Goal: Task Accomplishment & Management: Manage account settings

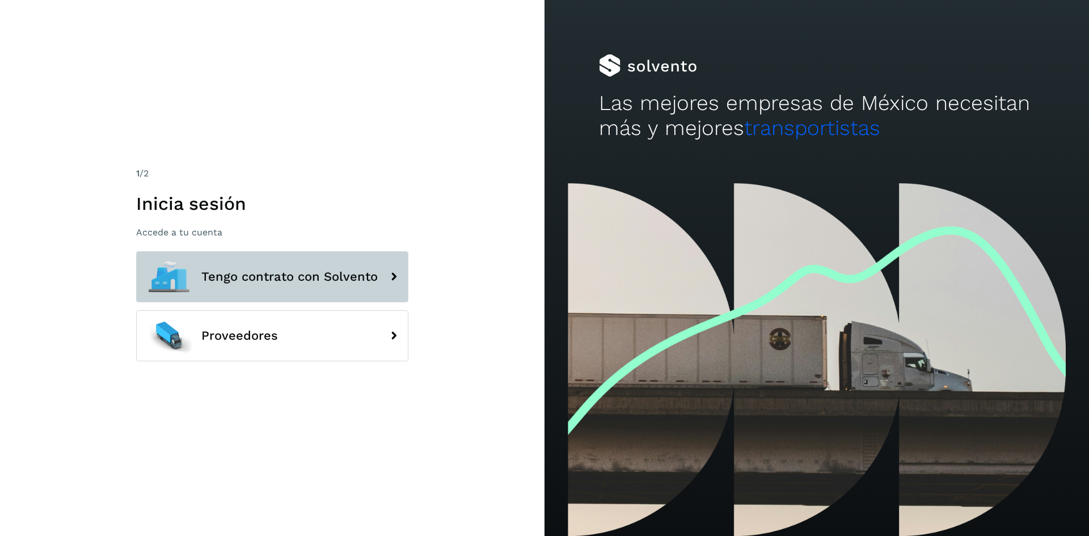
click at [370, 274] on span "Tengo contrato con Solvento" at bounding box center [289, 277] width 176 height 14
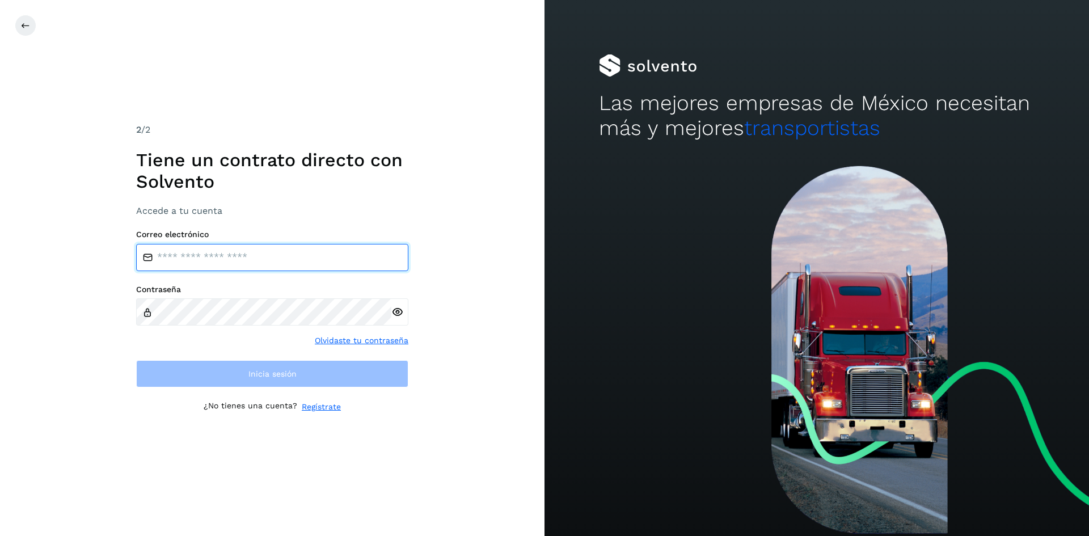
type input "**********"
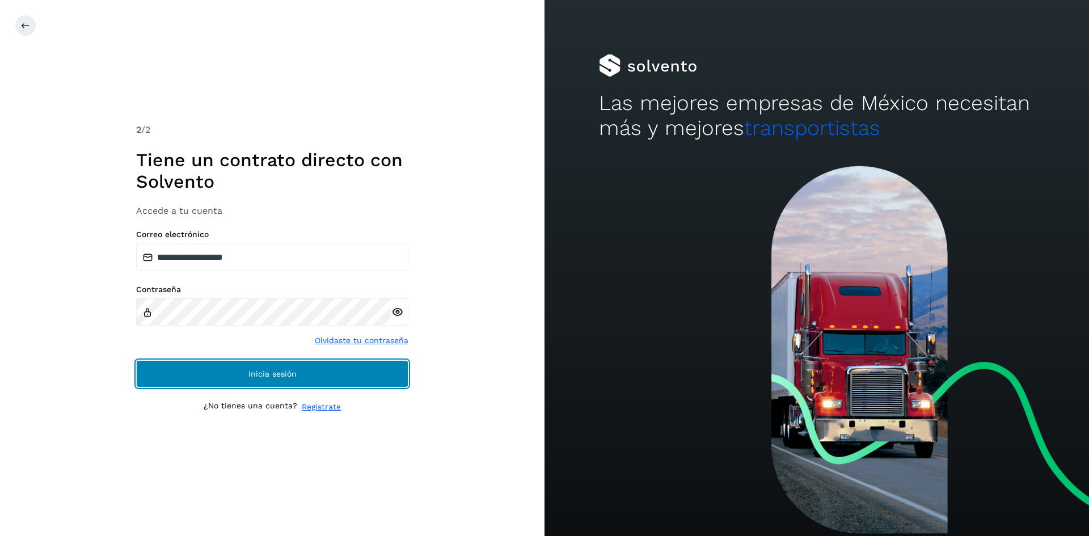
click at [267, 373] on span "Inicia sesión" at bounding box center [272, 374] width 48 height 8
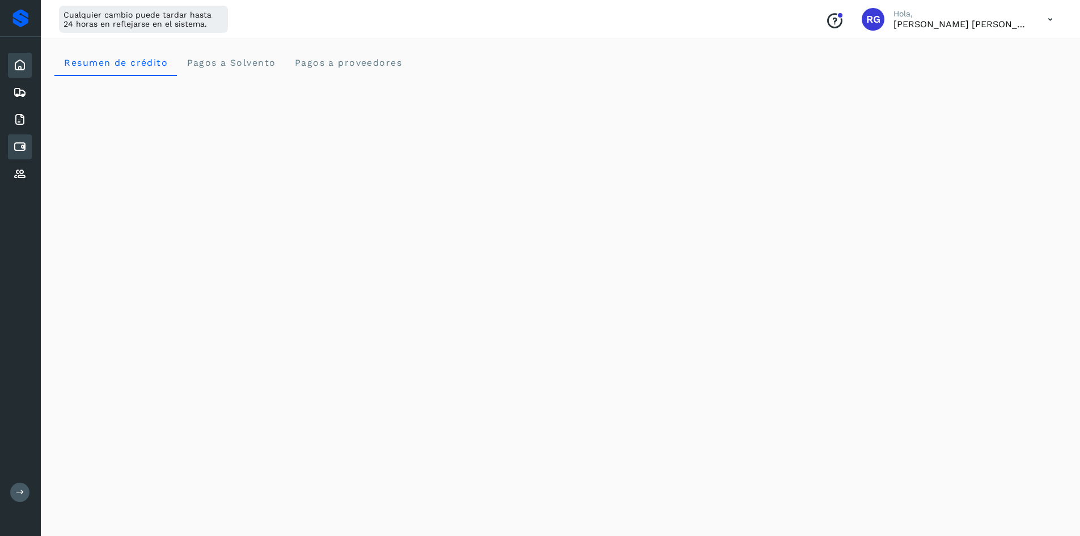
click at [20, 141] on icon at bounding box center [20, 147] width 14 height 14
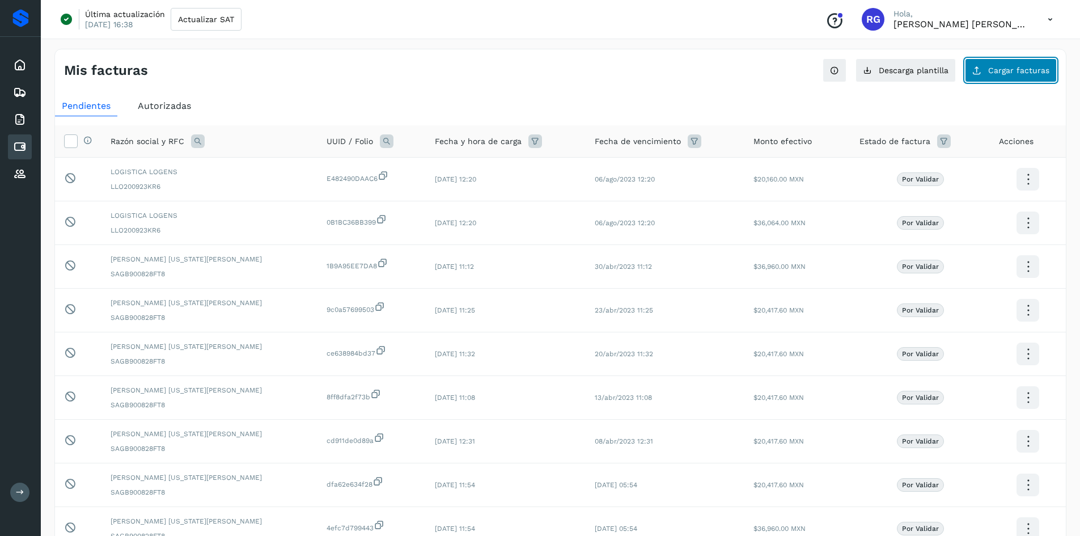
click at [988, 75] on button "Cargar facturas" at bounding box center [1011, 70] width 92 height 24
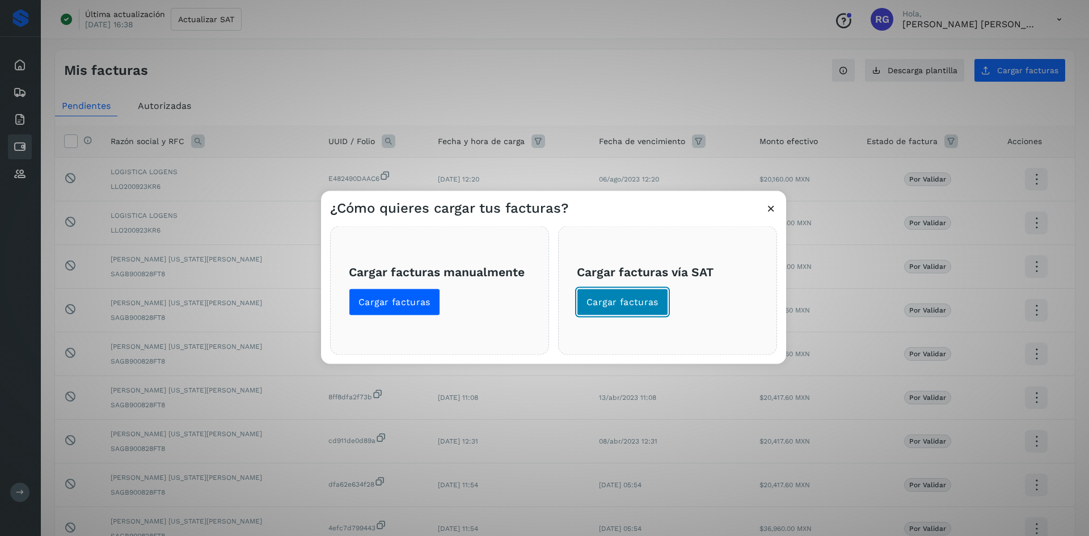
click at [604, 304] on span "Cargar facturas" at bounding box center [622, 301] width 72 height 12
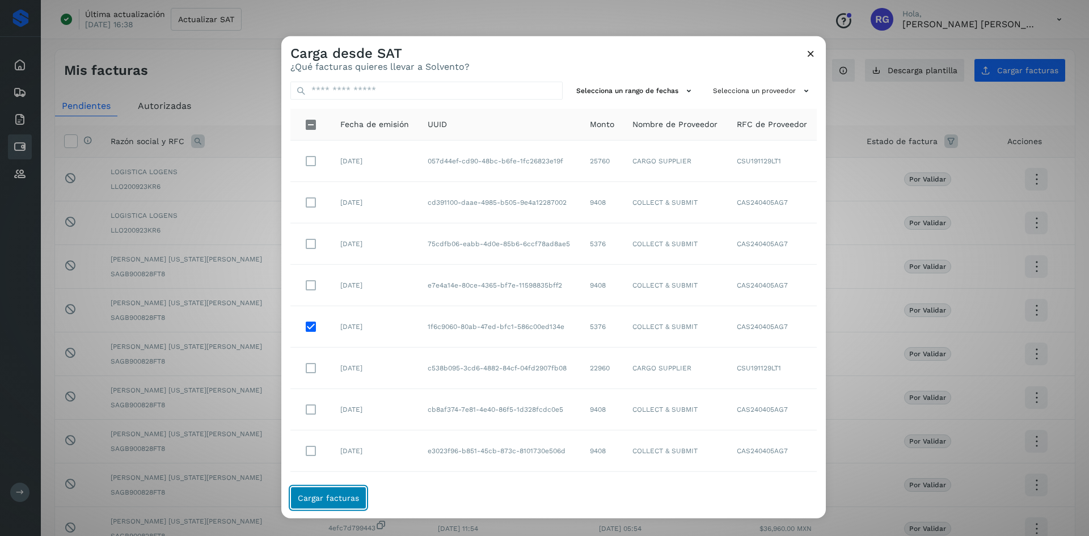
click at [355, 500] on span "Cargar facturas" at bounding box center [328, 498] width 61 height 8
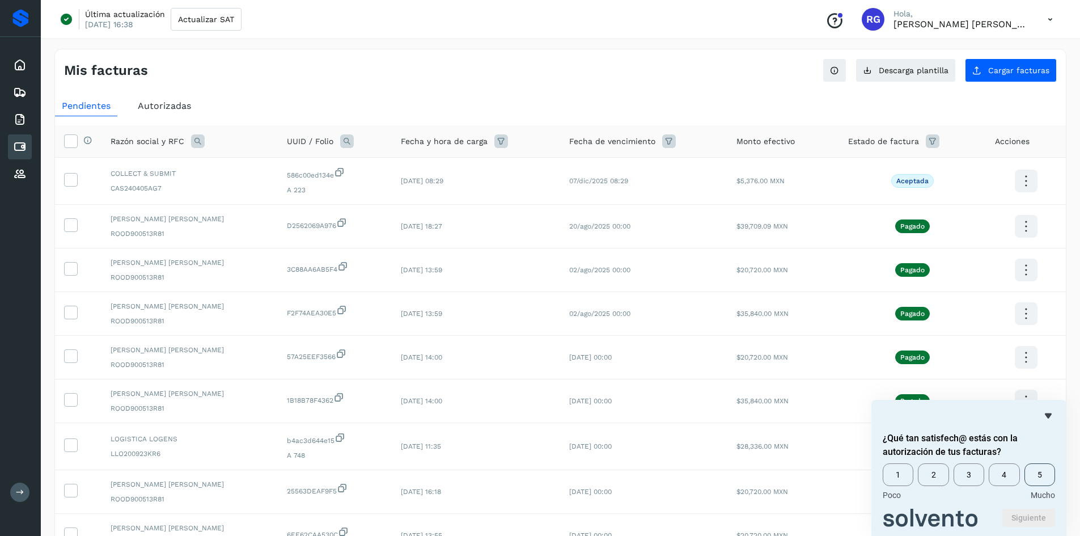
click at [1036, 477] on span "5" at bounding box center [1039, 474] width 31 height 23
click at [1031, 512] on button "Siguiente" at bounding box center [1028, 518] width 53 height 18
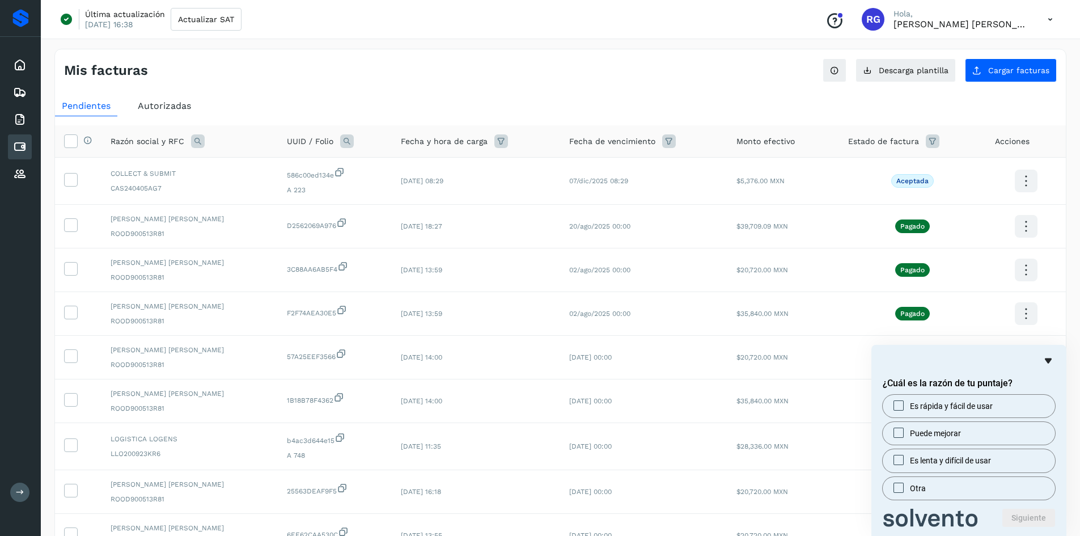
click at [1052, 360] on icon "Ocultar encuesta" at bounding box center [1048, 361] width 14 height 14
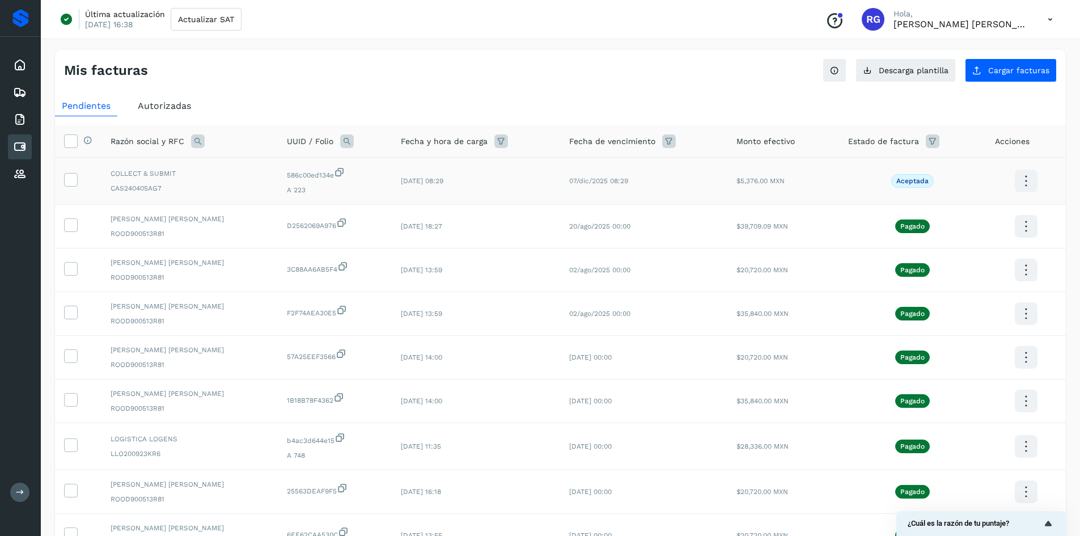
click at [1020, 189] on icon at bounding box center [1026, 181] width 27 height 27
click at [969, 169] on button "Ver Detalle" at bounding box center [969, 170] width 135 height 22
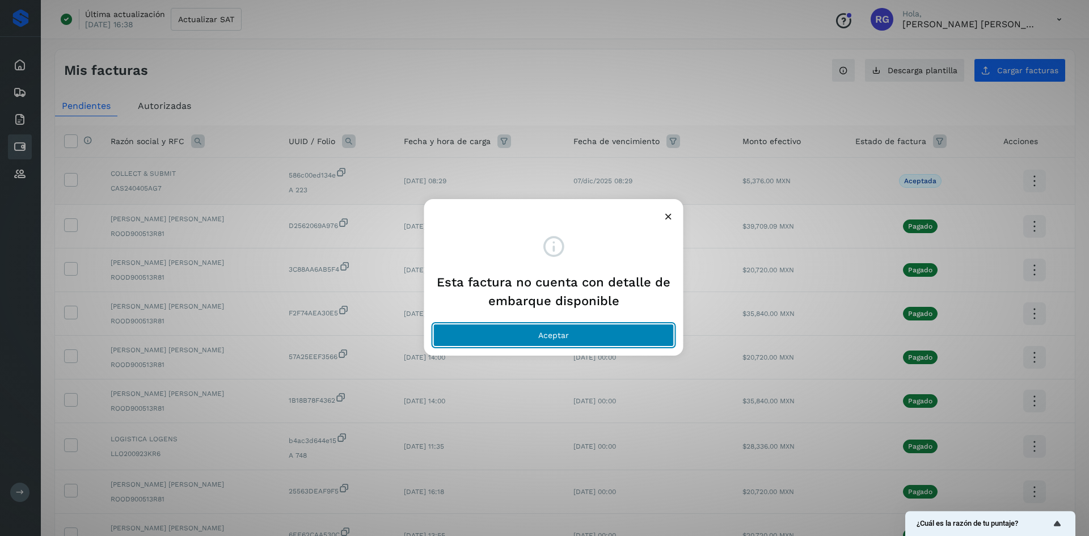
click at [609, 333] on button "Aceptar" at bounding box center [553, 335] width 241 height 23
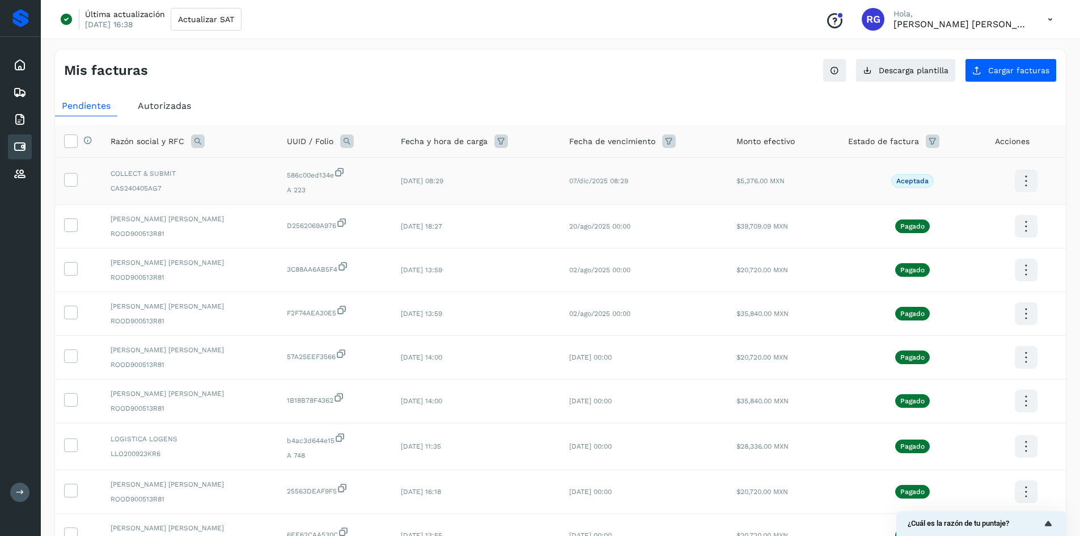
click at [1032, 180] on icon at bounding box center [1026, 181] width 27 height 27
click at [985, 198] on button "Factura XML" at bounding box center [969, 192] width 135 height 22
click at [71, 184] on icon at bounding box center [71, 179] width 12 height 12
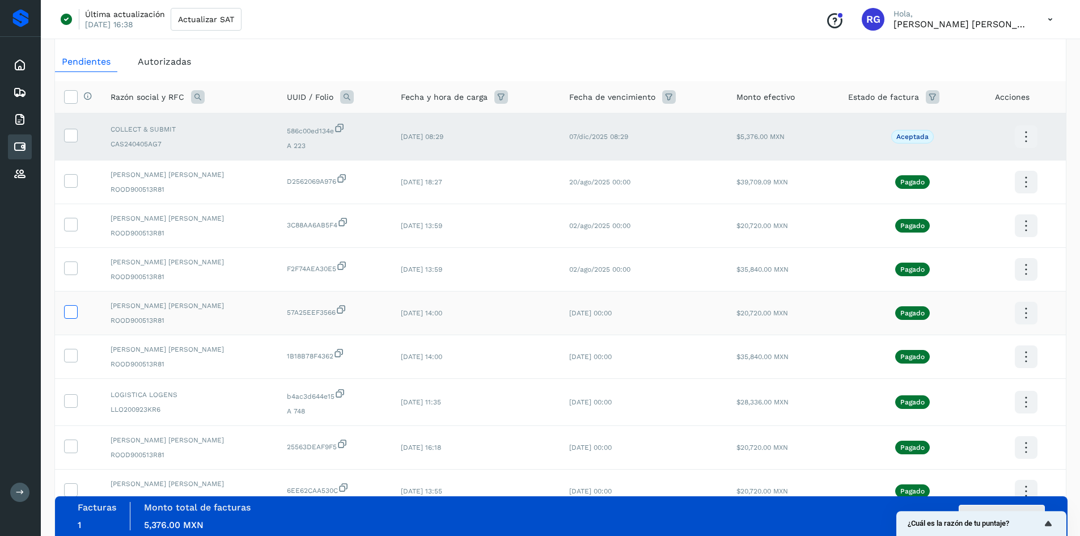
scroll to position [162, 0]
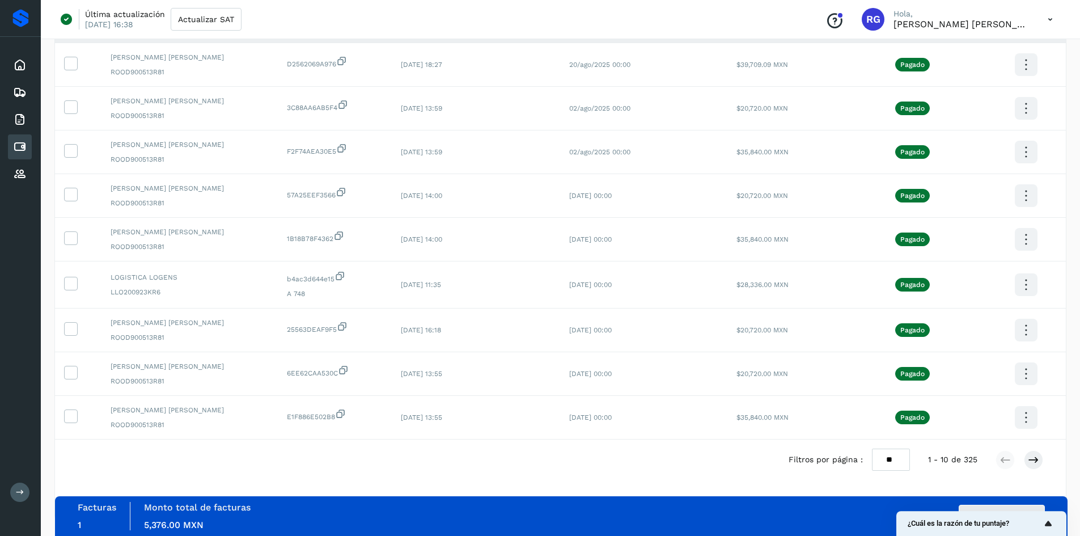
click at [1048, 527] on icon "Mostrar encuesta - ¿Cuál es la razón de tu puntaje?" at bounding box center [1048, 523] width 14 height 14
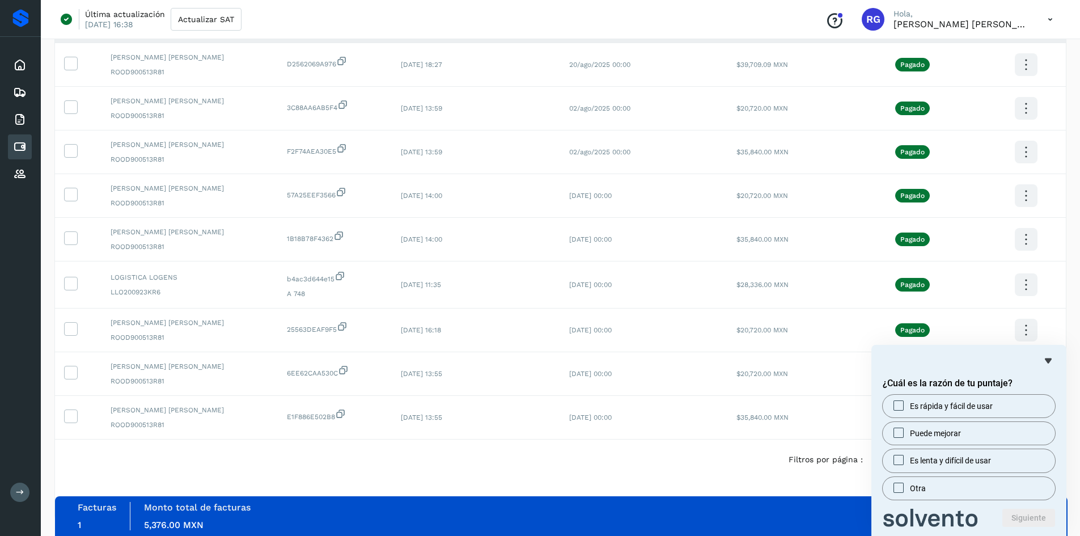
click at [979, 475] on div "Es rápida y fácil de usar Puede mejorar Es lenta y difícil de usar Otra" at bounding box center [969, 447] width 172 height 105
click at [974, 484] on label "Otra" at bounding box center [969, 488] width 172 height 23
click at [1027, 526] on button "Siguiente" at bounding box center [1028, 518] width 53 height 18
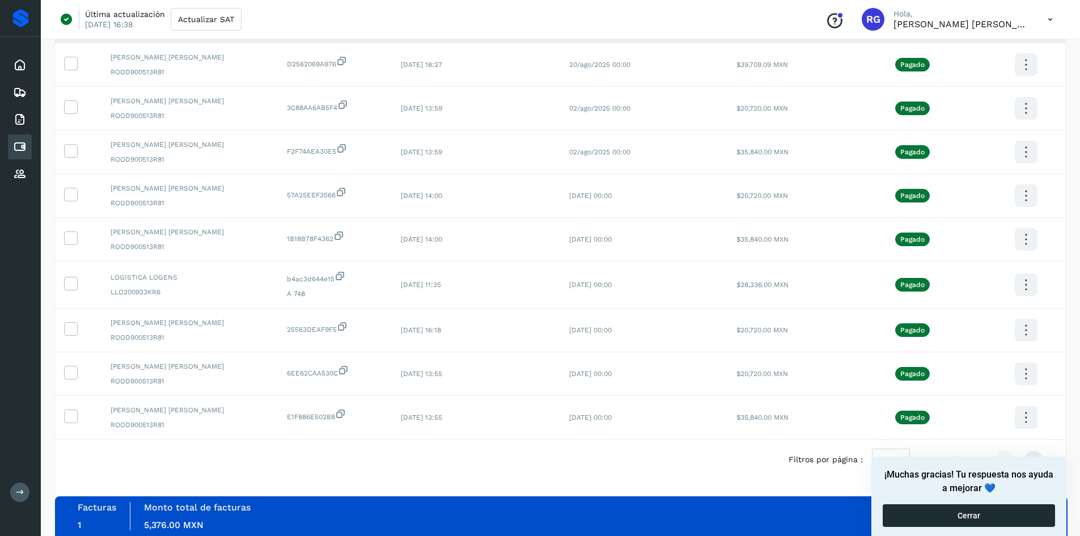
click at [1019, 513] on button "Cerrar" at bounding box center [969, 515] width 172 height 23
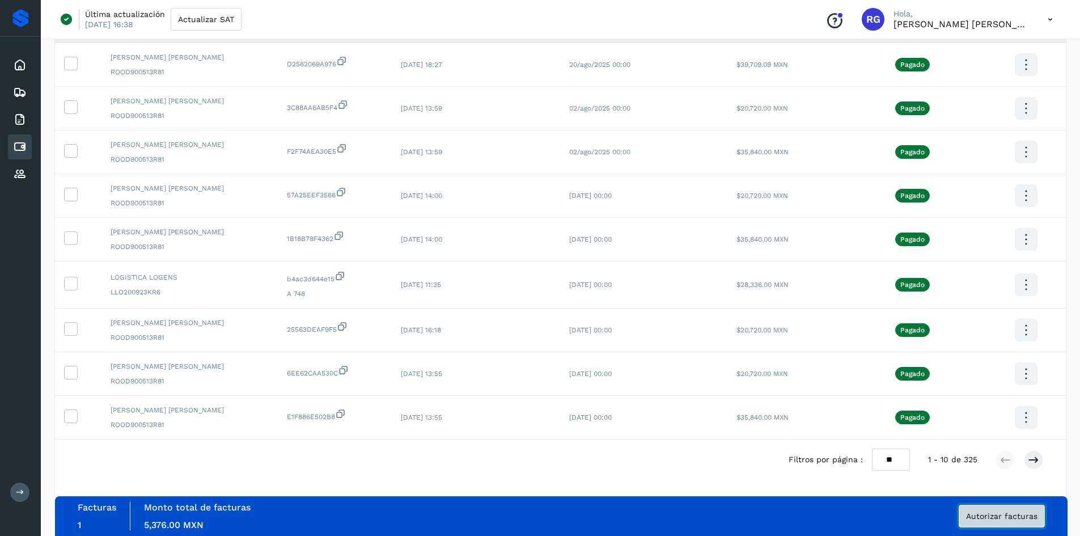
click at [1021, 522] on button "Autorizar facturas" at bounding box center [1002, 516] width 86 height 23
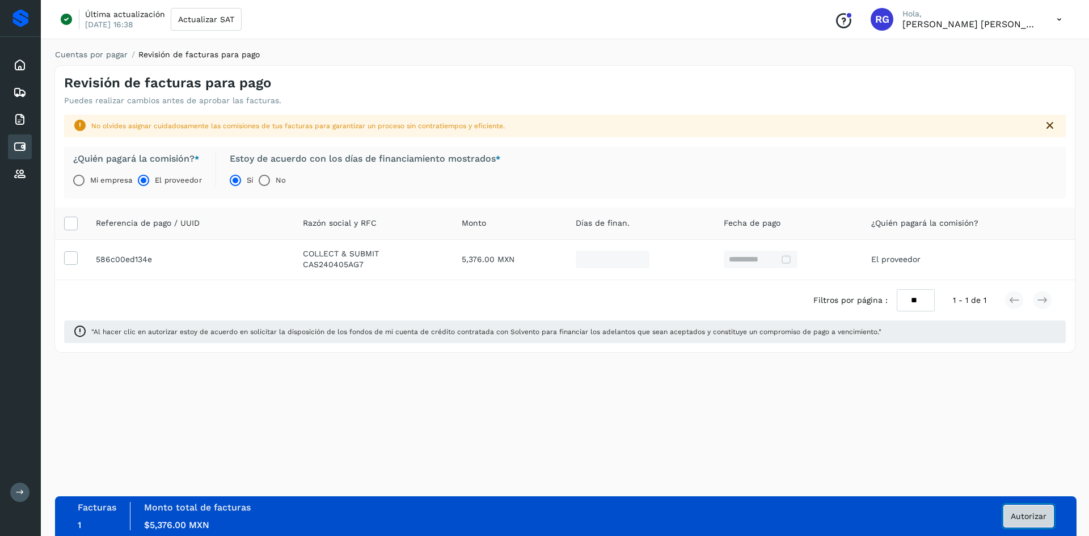
click at [1036, 516] on span "Autorizar" at bounding box center [1028, 516] width 36 height 8
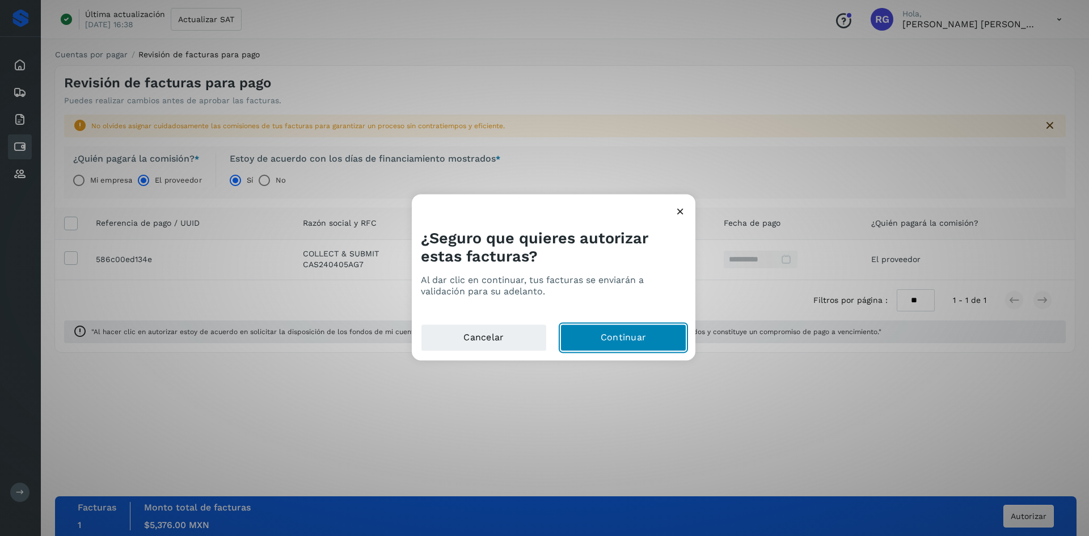
click at [596, 331] on button "Continuar" at bounding box center [623, 337] width 126 height 27
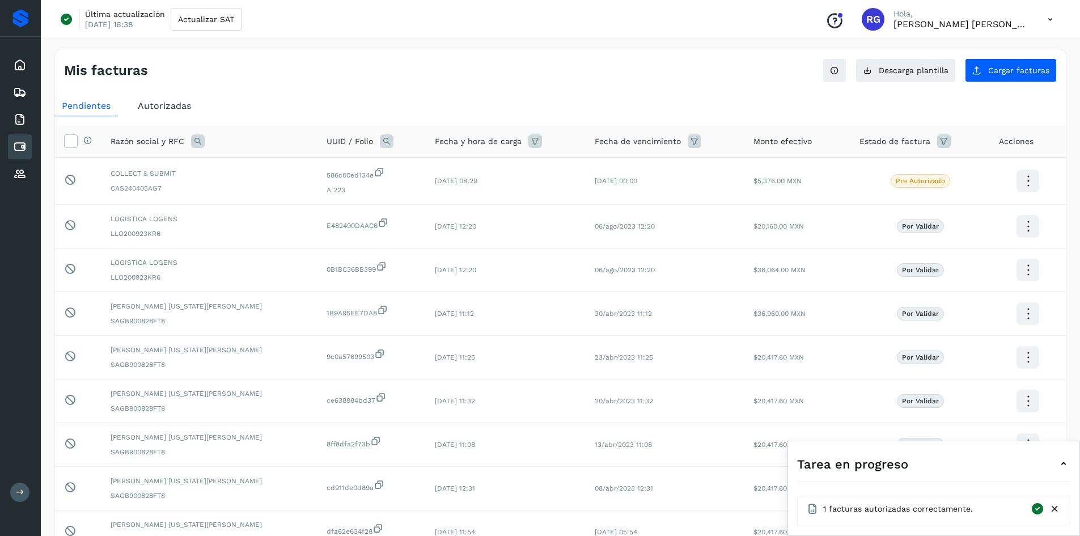
click at [878, 519] on div "1 facturas autorizadas correctamente." at bounding box center [934, 511] width 254 height 18
click at [1038, 513] on icon at bounding box center [1037, 509] width 14 height 14
click at [1039, 511] on icon at bounding box center [1037, 509] width 14 height 14
click at [1065, 461] on icon at bounding box center [1064, 464] width 14 height 14
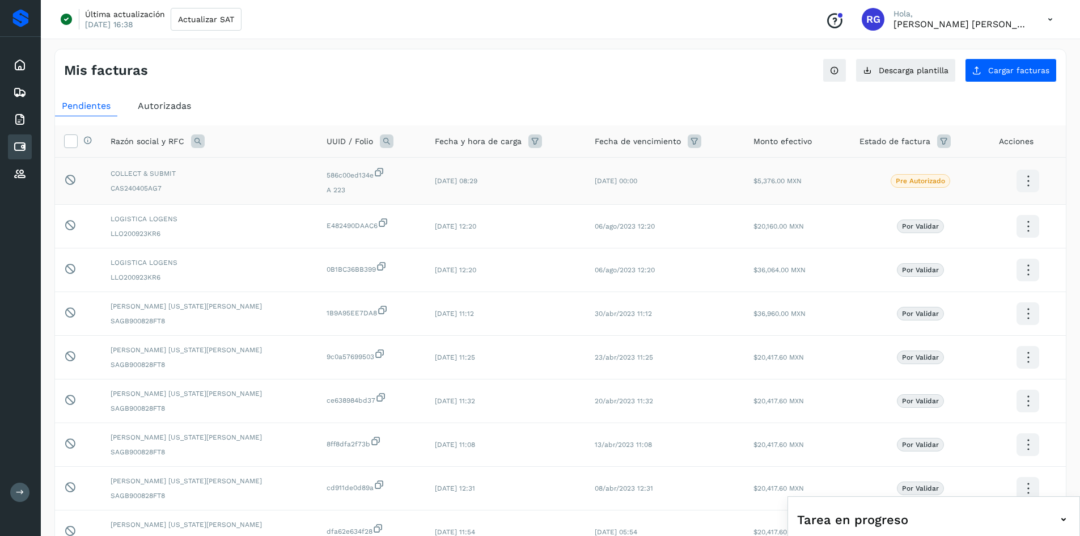
click at [918, 187] on span "Pre Autorizado" at bounding box center [921, 181] width 60 height 14
click at [1066, 519] on icon at bounding box center [1064, 520] width 14 height 14
